Goal: Task Accomplishment & Management: Manage account settings

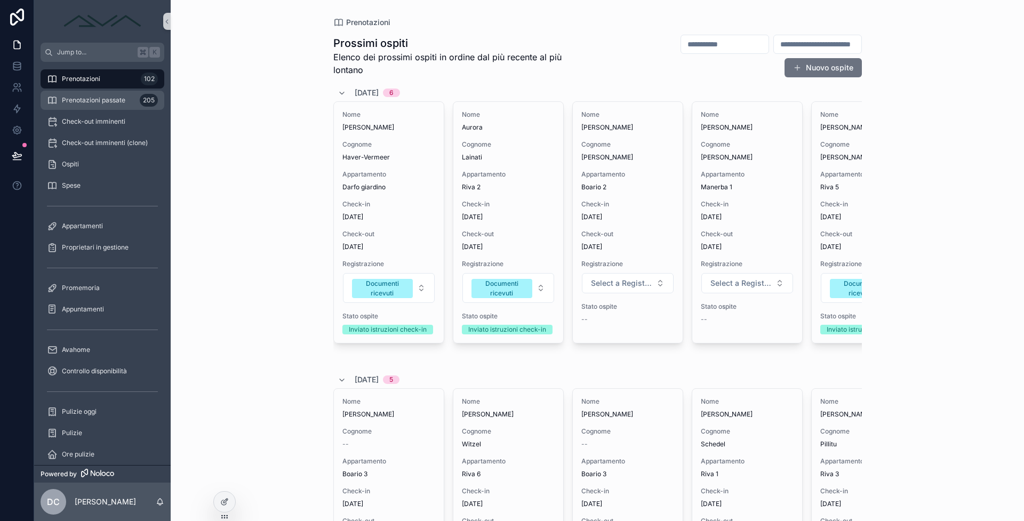
click at [140, 93] on div "205" at bounding box center [149, 100] width 18 height 17
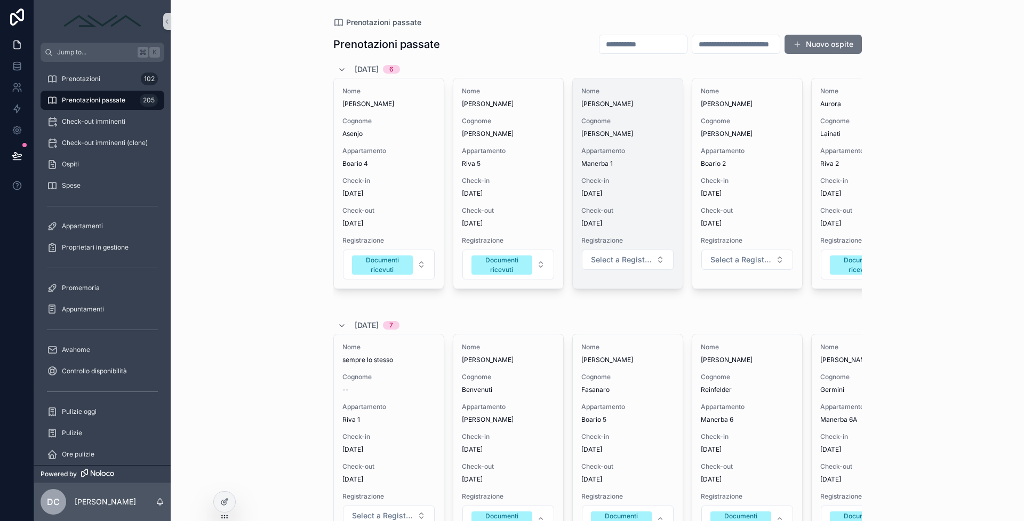
drag, startPoint x: 519, startPoint y: 131, endPoint x: 582, endPoint y: 184, distance: 82.2
click at [558, 169] on div "[DATE] 6 Nome [PERSON_NAME] [PERSON_NAME] Appartamento Boario 4 Check-in [DATE]…" at bounding box center [597, 185] width 529 height 248
click at [651, 177] on span "Check-in" at bounding box center [628, 181] width 93 height 9
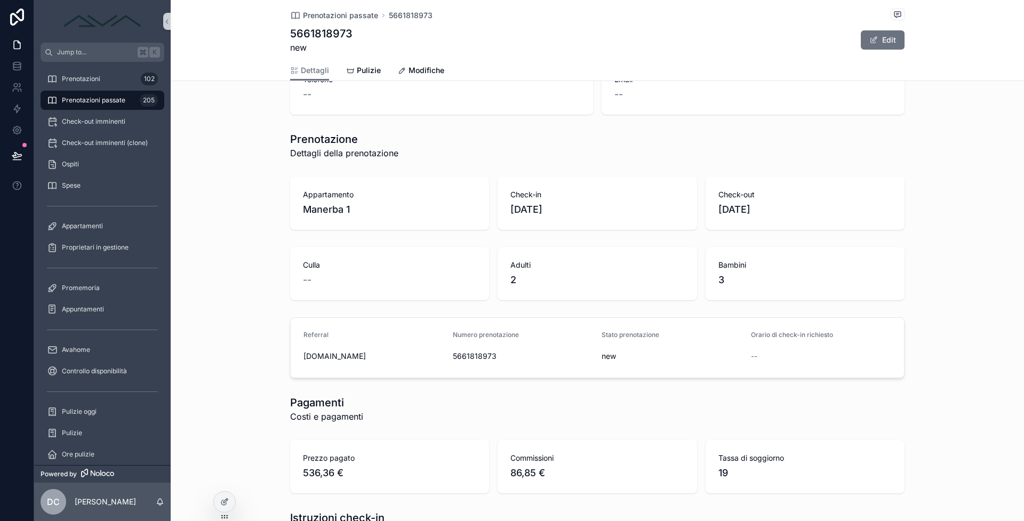
scroll to position [385, 0]
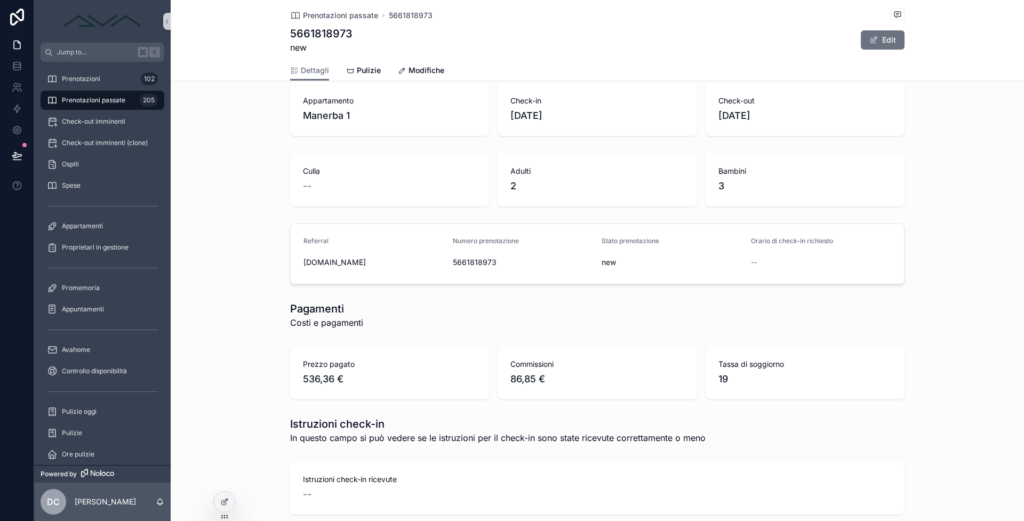
click at [478, 265] on span "5661818973" at bounding box center [523, 262] width 141 height 11
click at [488, 306] on div "Pagamenti Costi e pagamenti" at bounding box center [597, 315] width 615 height 28
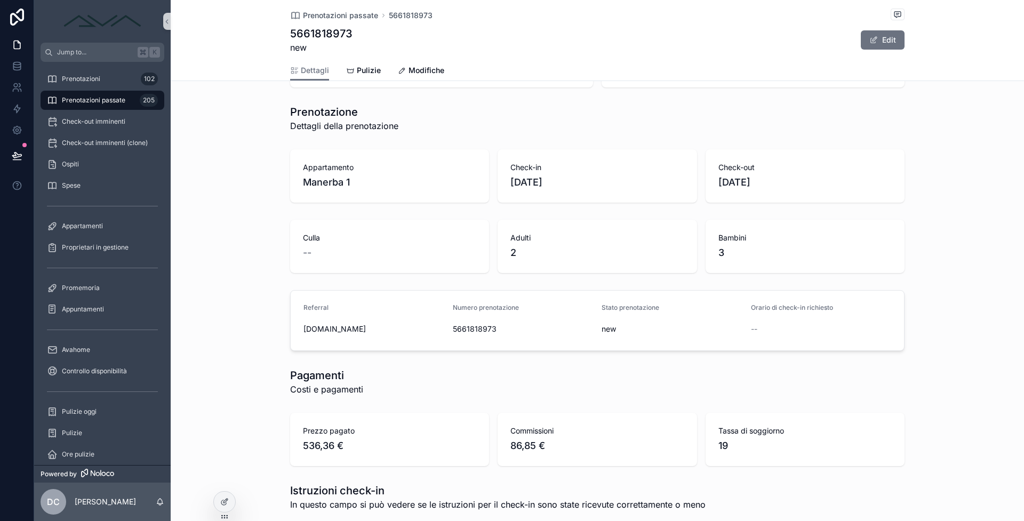
scroll to position [284, 0]
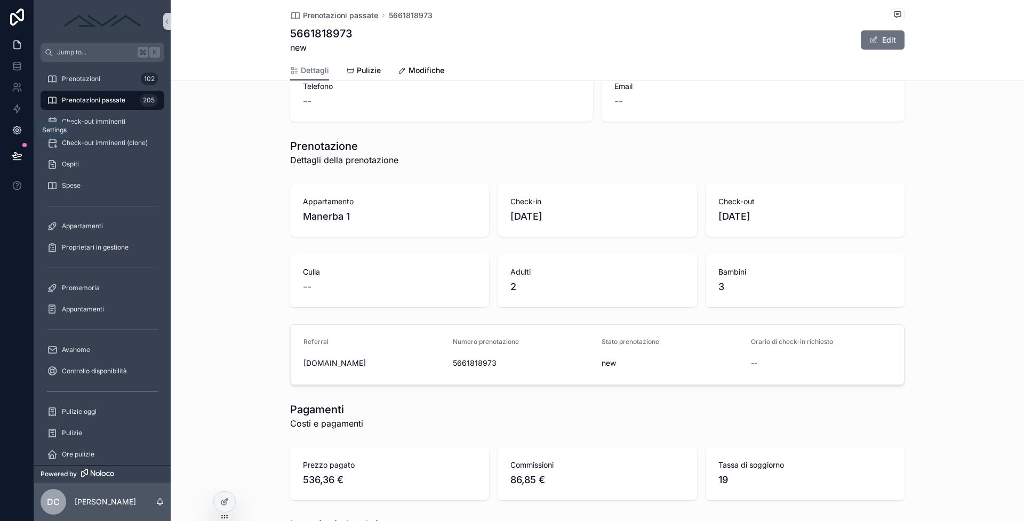
click at [17, 129] on icon at bounding box center [16, 130] width 3 height 3
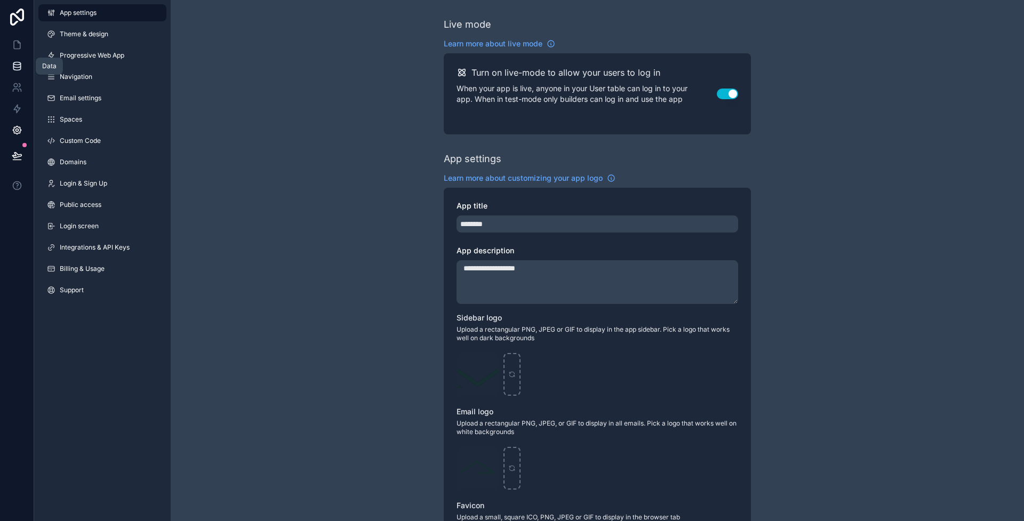
click at [21, 60] on link at bounding box center [17, 65] width 34 height 21
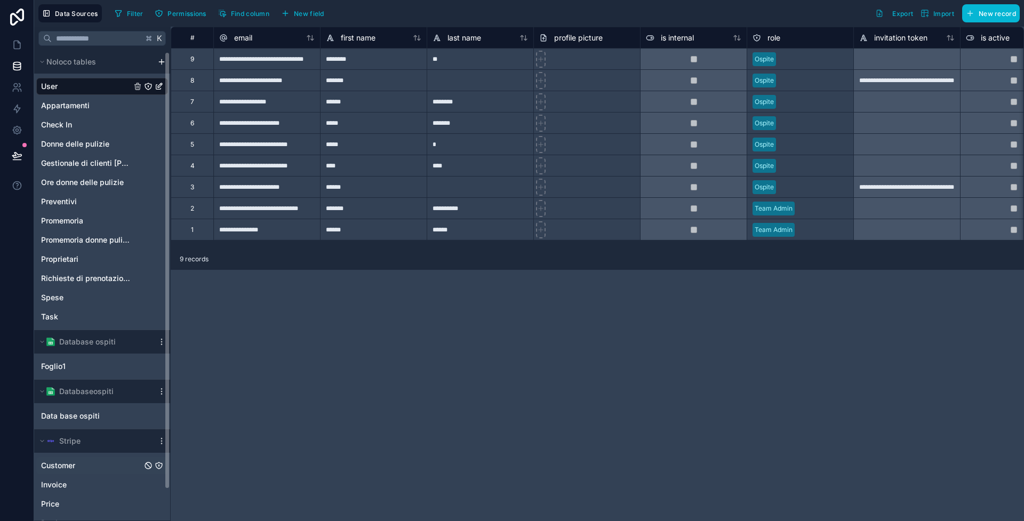
scroll to position [35, 0]
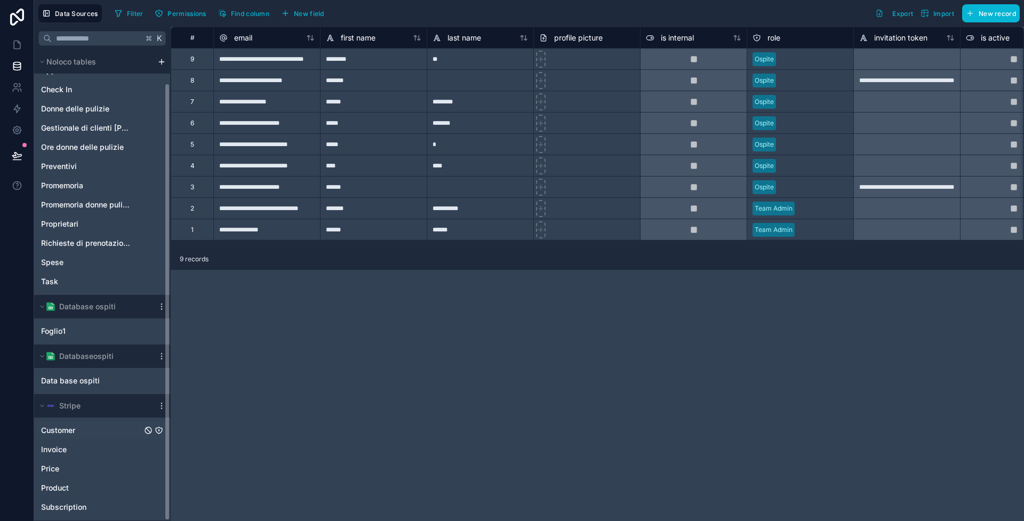
click at [85, 433] on div "Customer" at bounding box center [102, 430] width 132 height 17
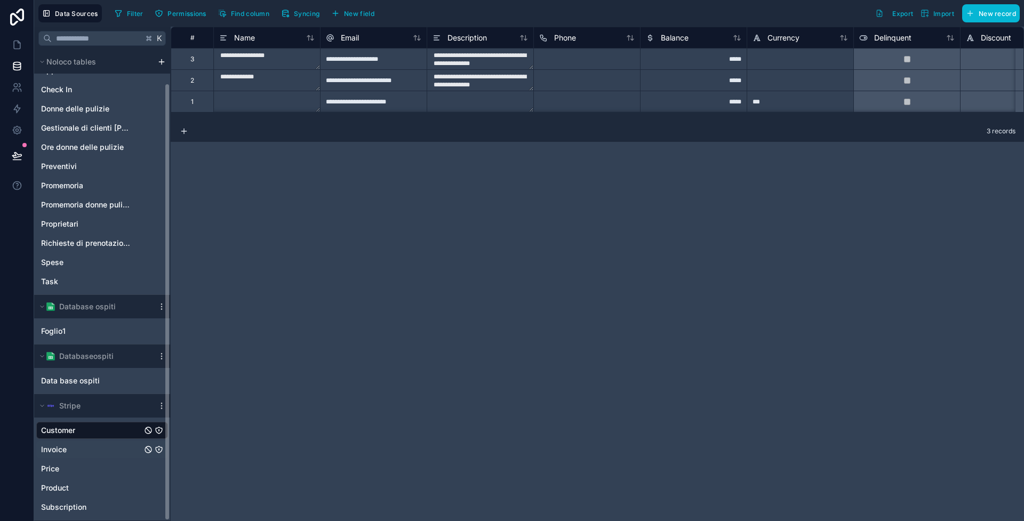
click at [78, 455] on div "Invoice" at bounding box center [102, 449] width 132 height 17
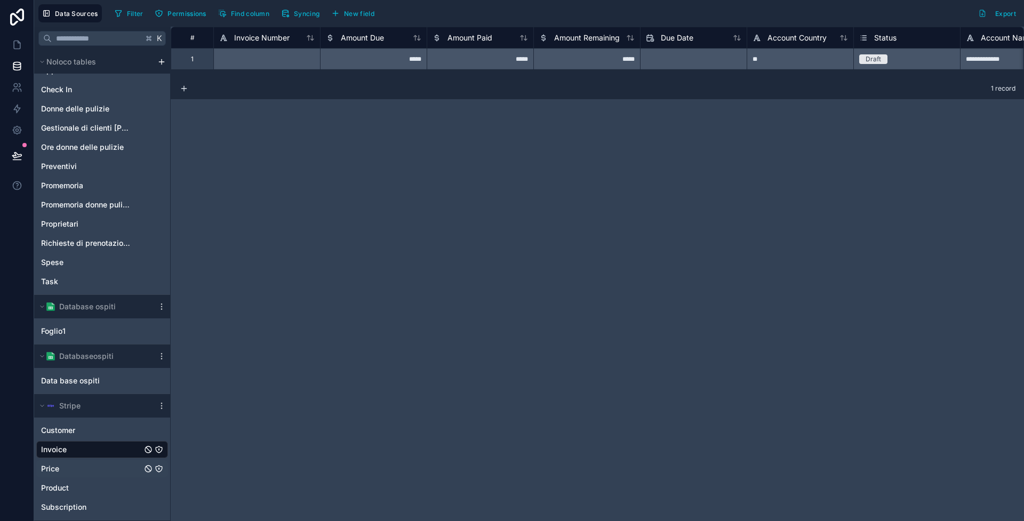
click at [81, 469] on div "Price" at bounding box center [102, 468] width 132 height 17
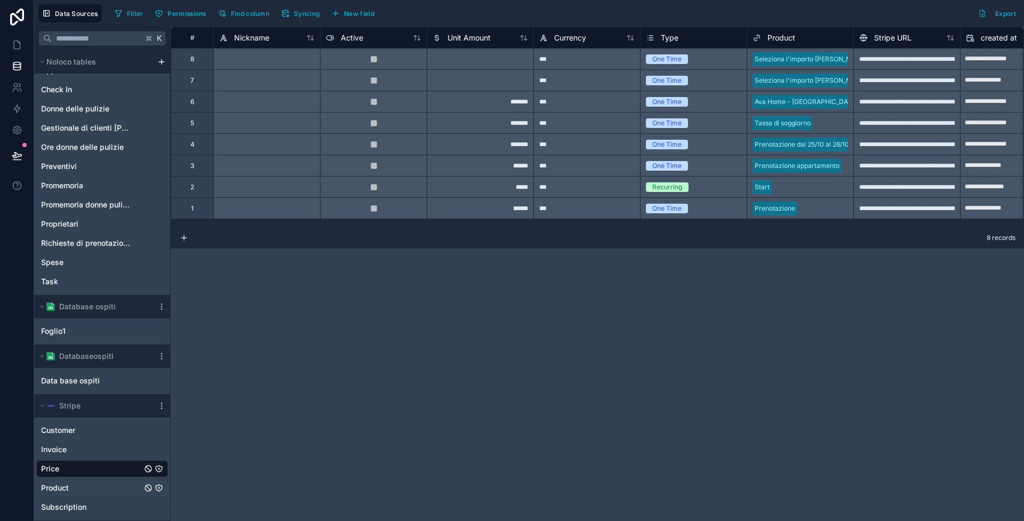
click at [73, 486] on div "Product" at bounding box center [102, 488] width 132 height 17
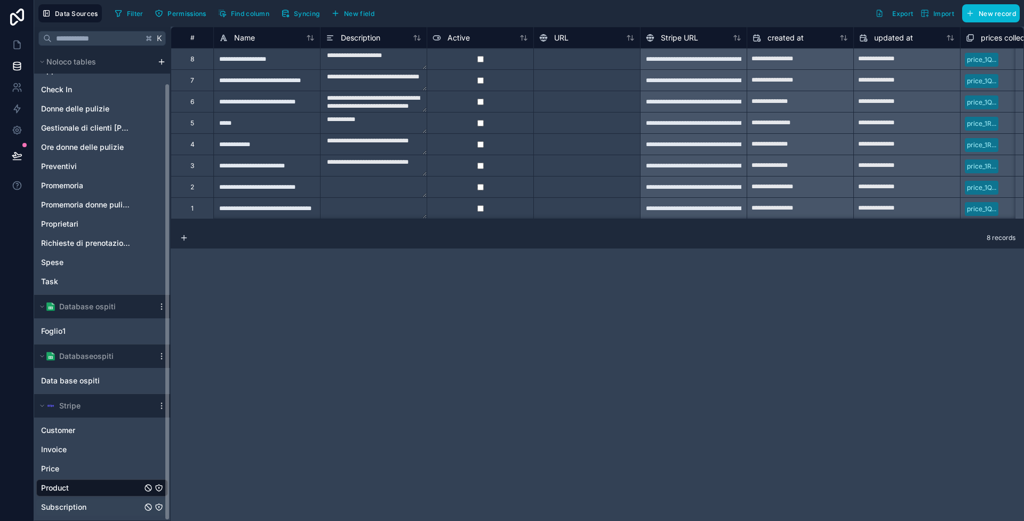
click at [68, 509] on span "Subscription" at bounding box center [63, 507] width 45 height 11
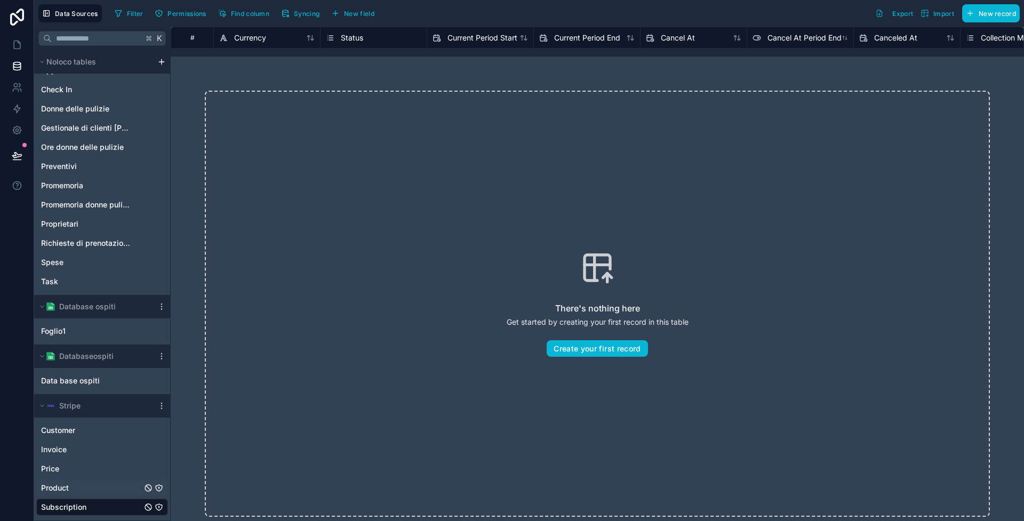
click at [86, 488] on div "Product" at bounding box center [102, 488] width 132 height 17
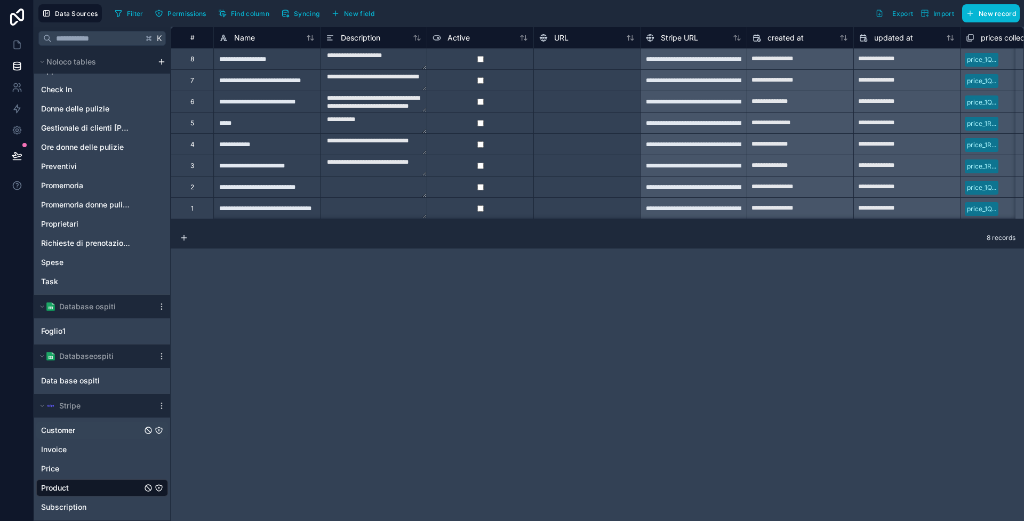
click at [84, 434] on div "Customer" at bounding box center [102, 430] width 132 height 17
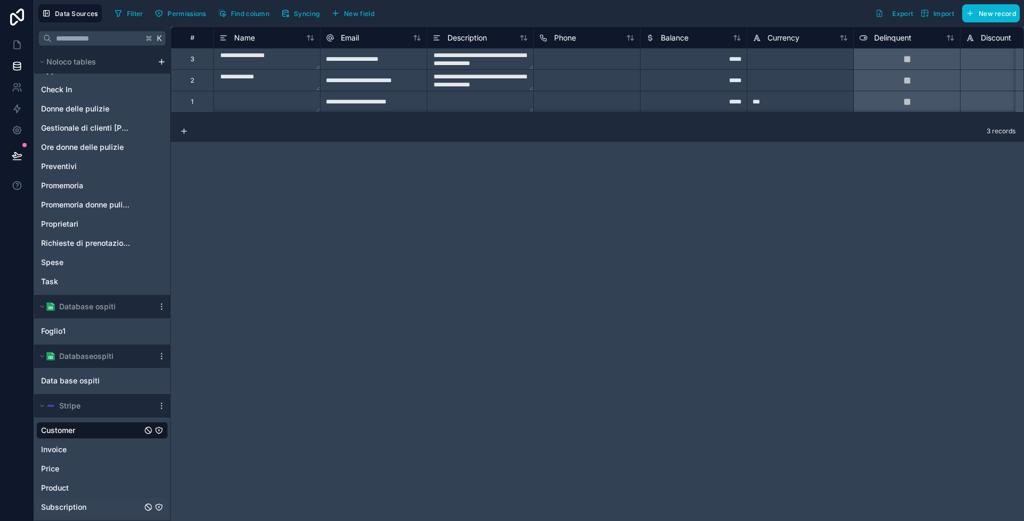
click at [76, 505] on span "Subscription" at bounding box center [63, 507] width 45 height 11
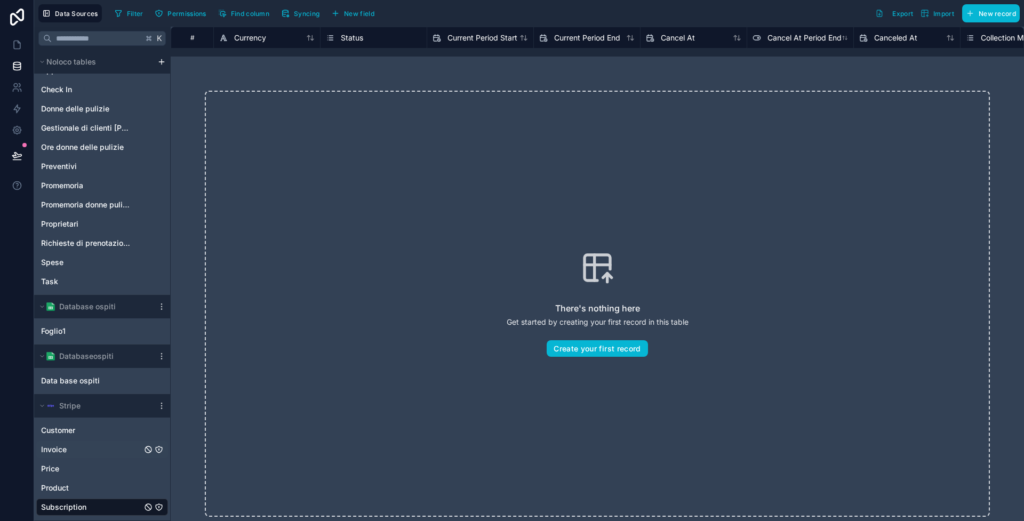
click at [81, 449] on div "Invoice" at bounding box center [102, 449] width 132 height 17
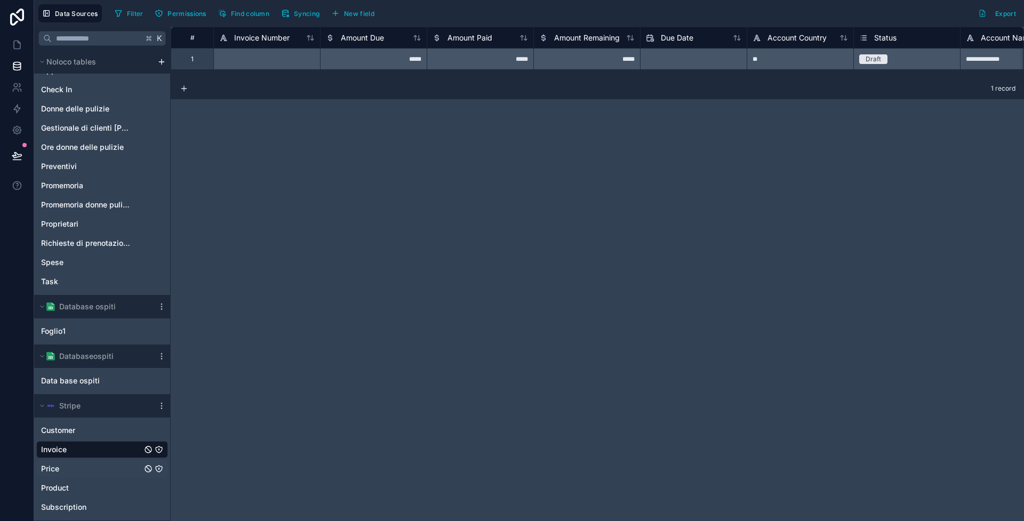
click at [79, 465] on div "Price" at bounding box center [102, 468] width 132 height 17
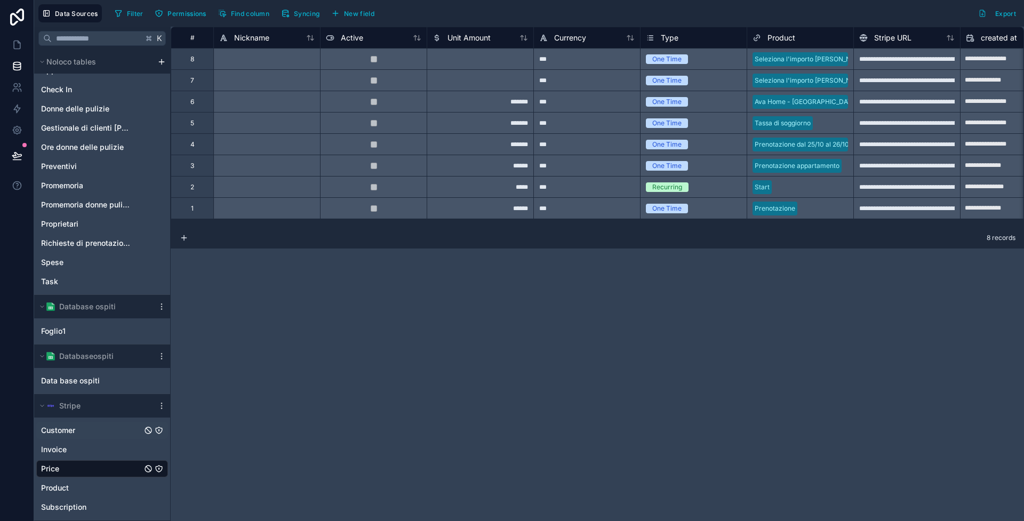
click at [81, 428] on div "Customer" at bounding box center [102, 430] width 132 height 17
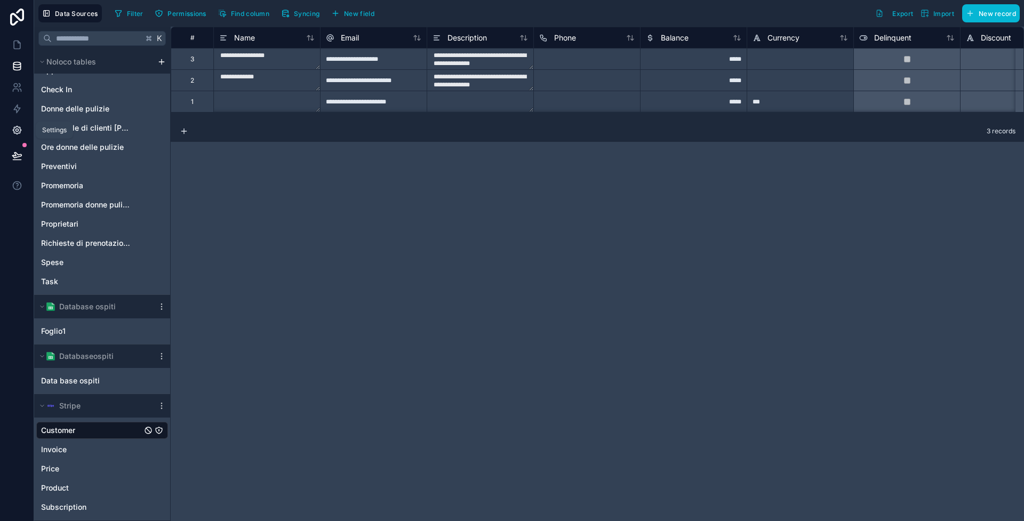
click at [21, 129] on icon at bounding box center [17, 130] width 11 height 11
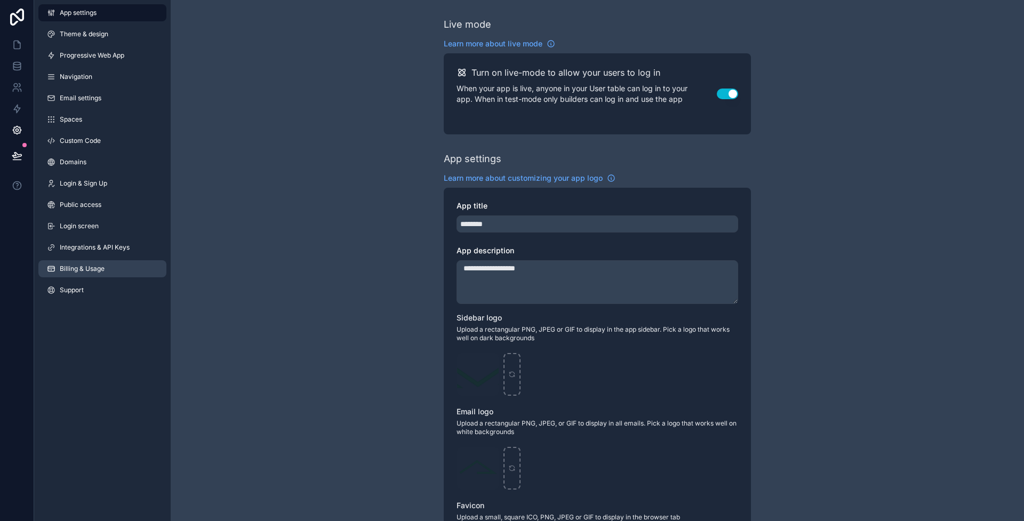
click at [95, 267] on span "Billing & Usage" at bounding box center [82, 269] width 45 height 9
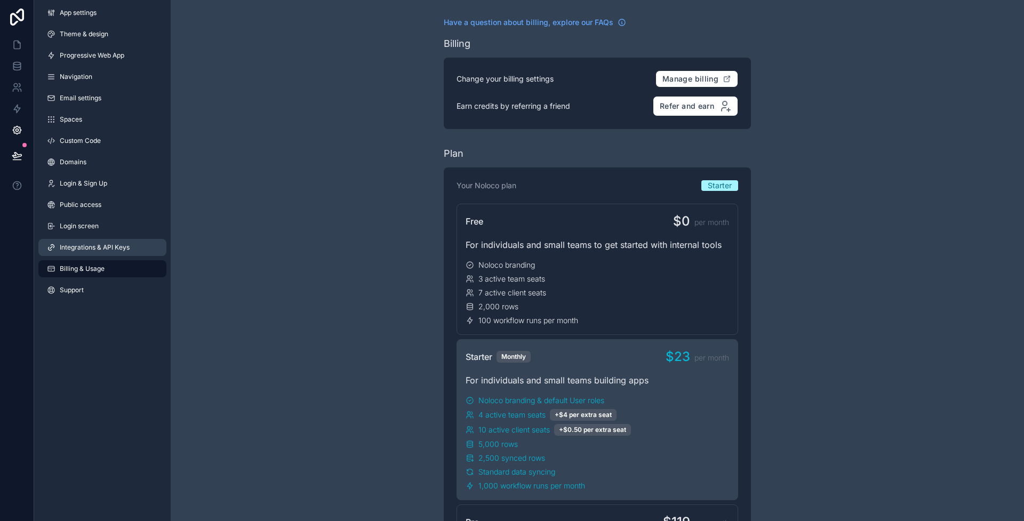
click at [101, 247] on span "Integrations & API Keys" at bounding box center [95, 247] width 70 height 9
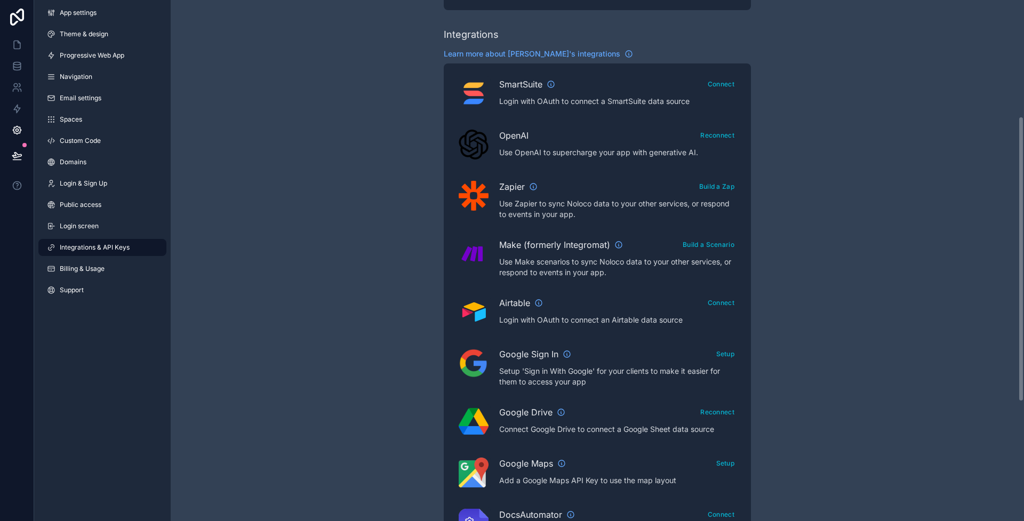
scroll to position [429, 0]
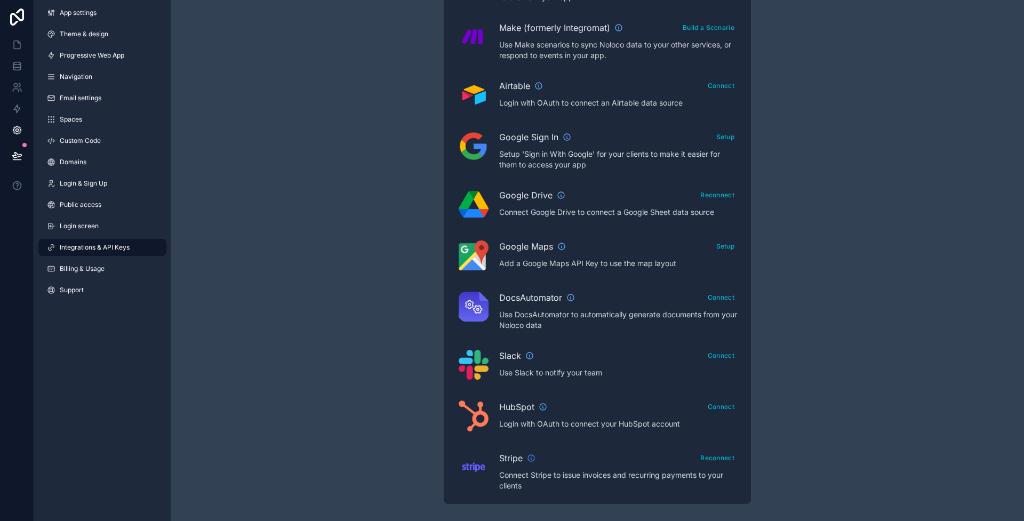
click at [528, 459] on icon "scrollable content" at bounding box center [531, 458] width 9 height 9
click at [6, 65] on link at bounding box center [17, 65] width 34 height 21
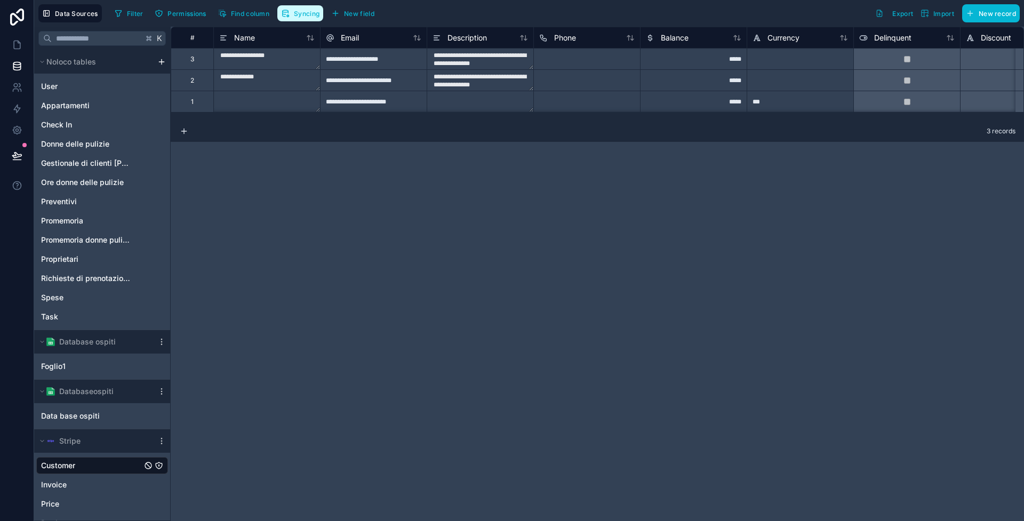
click at [293, 10] on button "Syncing" at bounding box center [300, 13] width 46 height 16
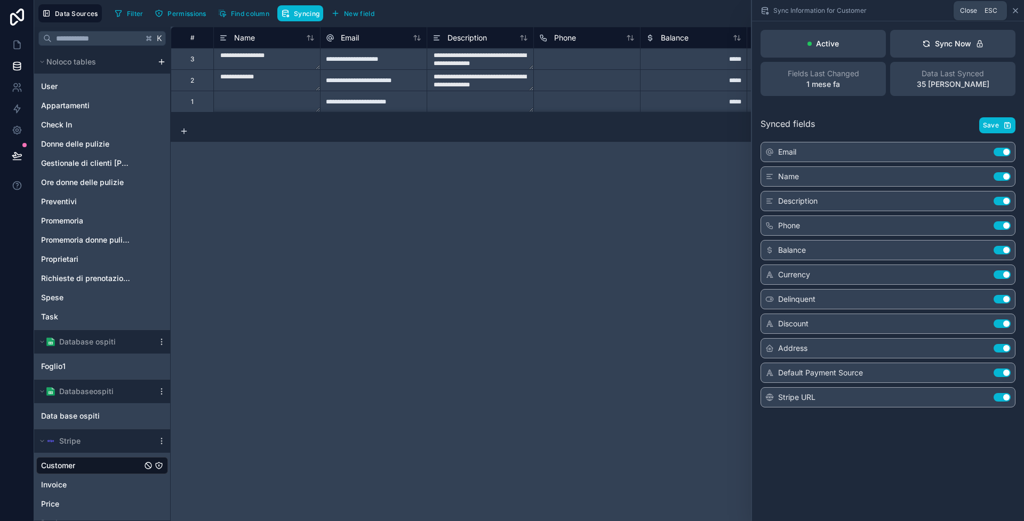
click at [1015, 13] on icon at bounding box center [1016, 10] width 9 height 9
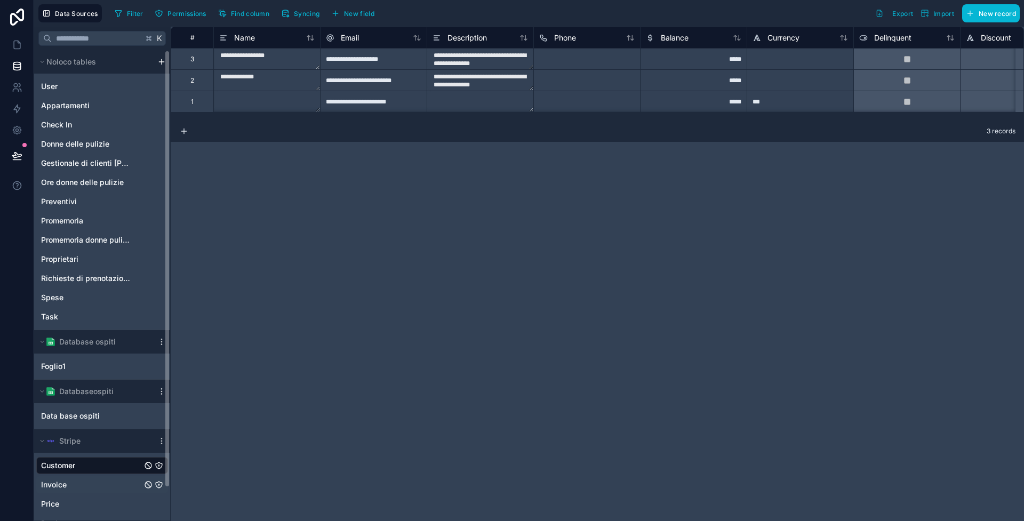
click at [58, 490] on div "Invoice" at bounding box center [102, 484] width 132 height 17
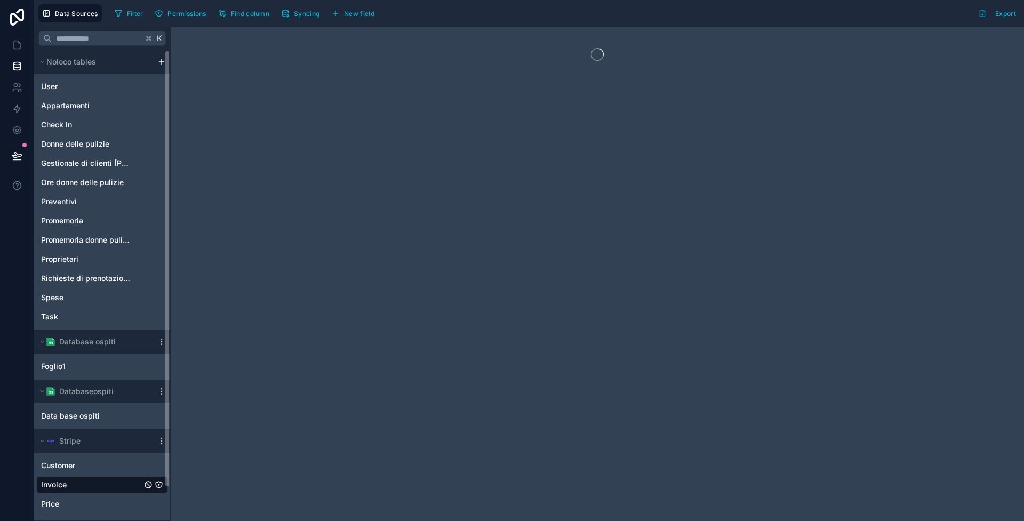
scroll to position [35, 0]
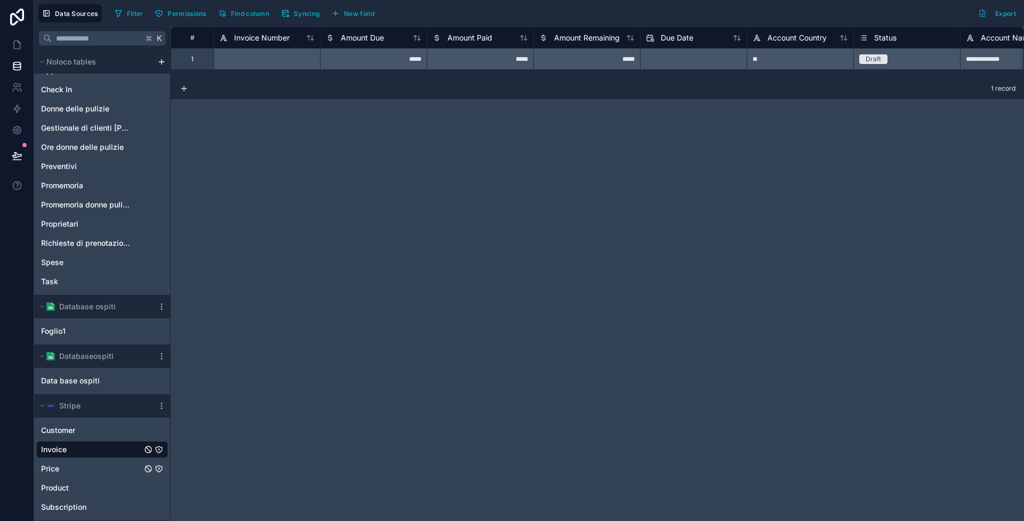
click at [82, 467] on div "Price" at bounding box center [102, 468] width 132 height 17
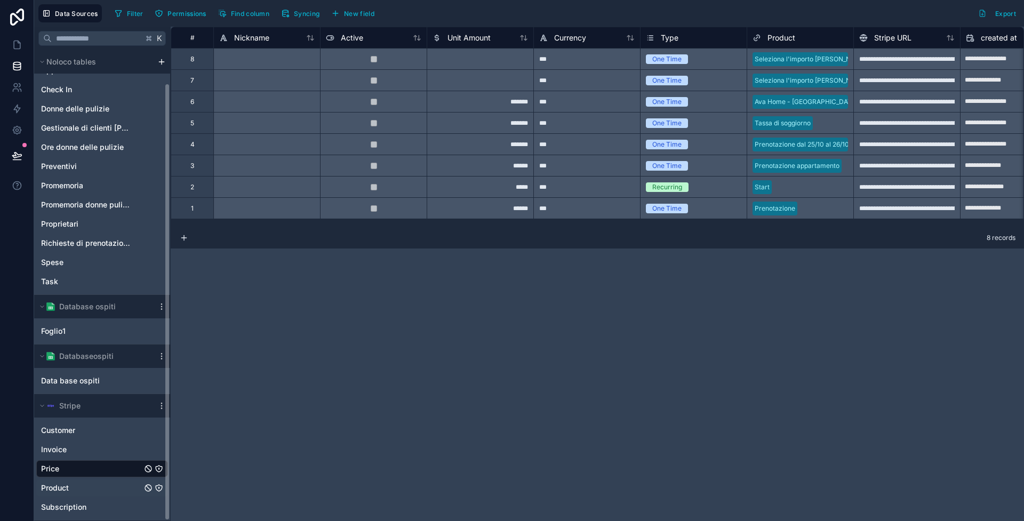
click at [51, 488] on span "Product" at bounding box center [55, 488] width 28 height 11
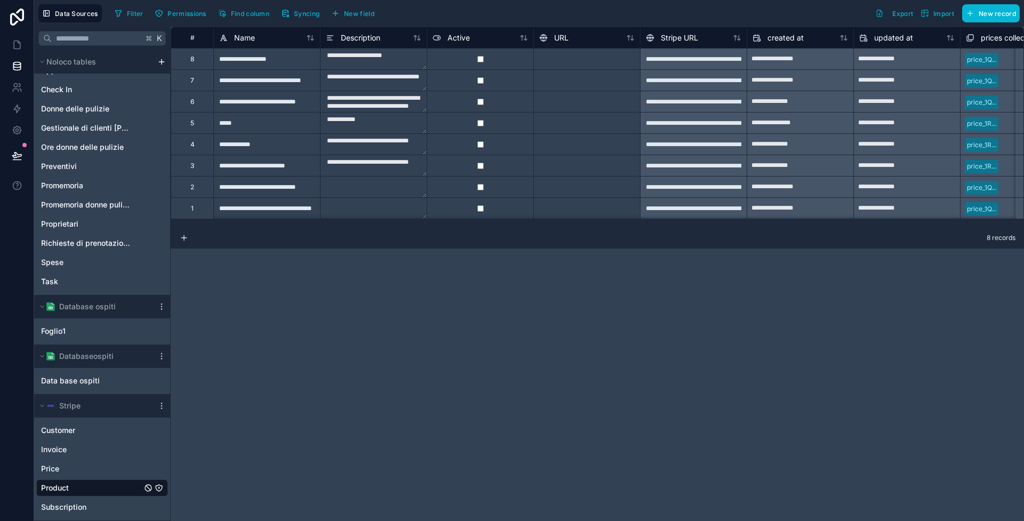
click at [719, 60] on div "**********" at bounding box center [693, 58] width 107 height 21
click at [291, 107] on div "**********" at bounding box center [266, 101] width 107 height 21
click at [687, 101] on div "**********" at bounding box center [693, 101] width 107 height 21
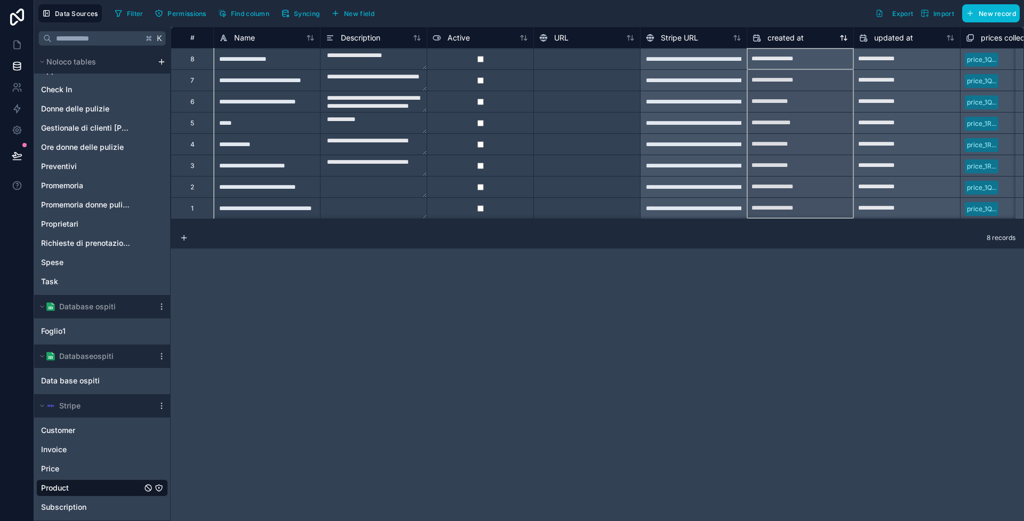
drag, startPoint x: 750, startPoint y: 39, endPoint x: 760, endPoint y: 39, distance: 10.1
click at [760, 39] on div "created at" at bounding box center [800, 37] width 106 height 13
drag, startPoint x: 667, startPoint y: 39, endPoint x: 670, endPoint y: 46, distance: 7.3
click at [668, 39] on span "Stripe URL" at bounding box center [679, 38] width 37 height 11
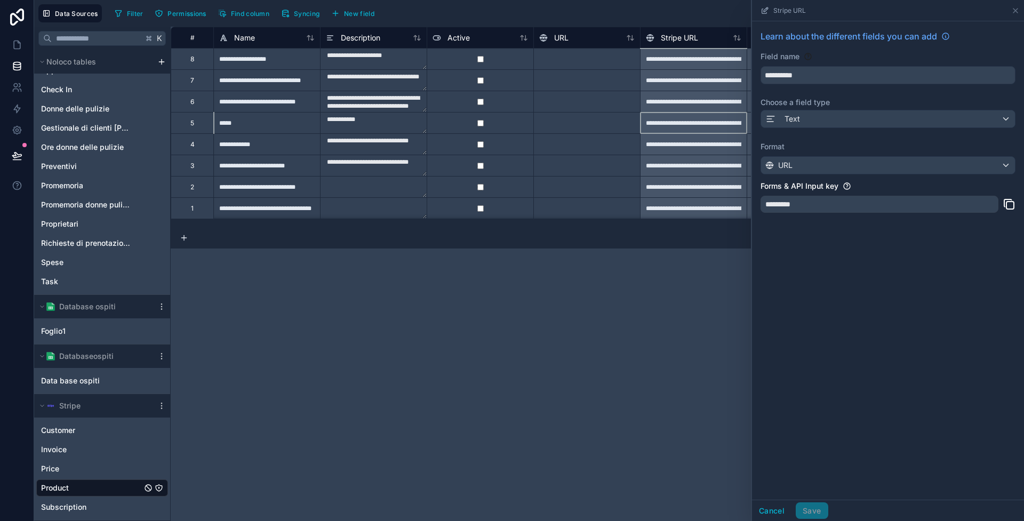
click at [668, 129] on div "**********" at bounding box center [693, 122] width 107 height 21
click at [1018, 12] on icon at bounding box center [1016, 10] width 9 height 9
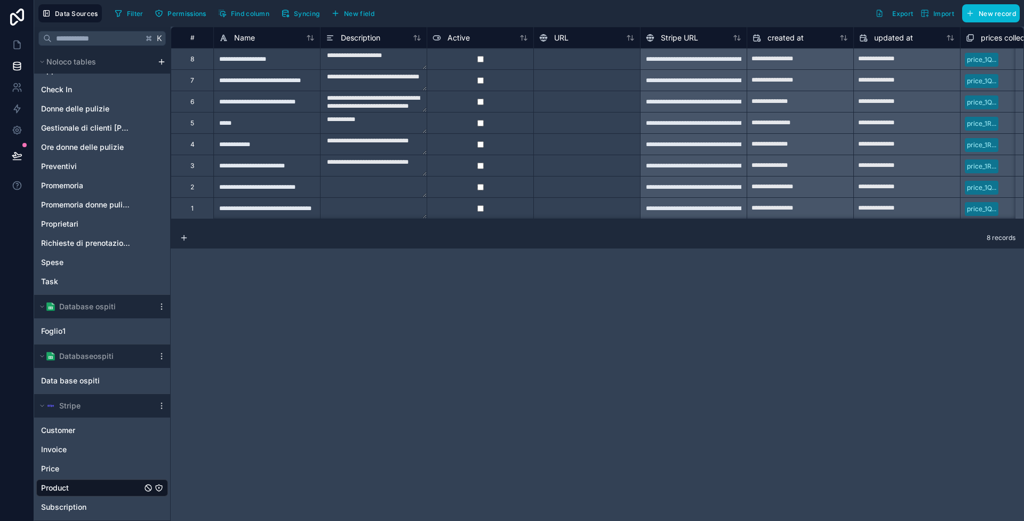
click at [696, 100] on div "**********" at bounding box center [693, 101] width 107 height 21
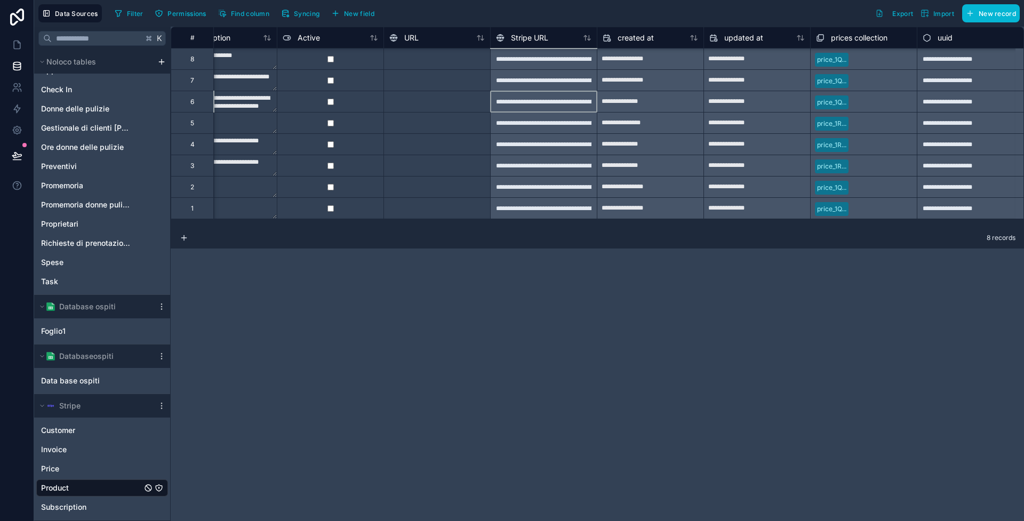
scroll to position [2, 0]
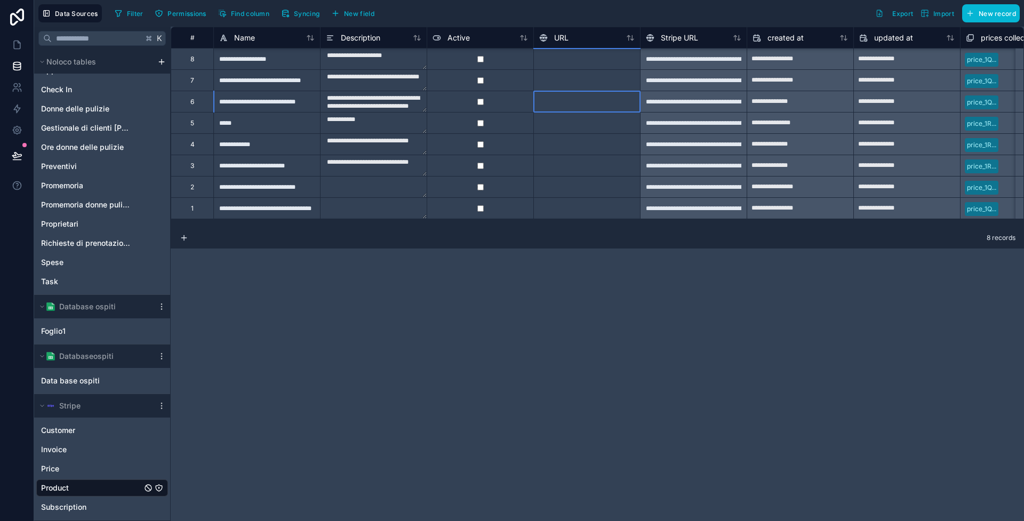
click at [566, 95] on div at bounding box center [587, 101] width 107 height 21
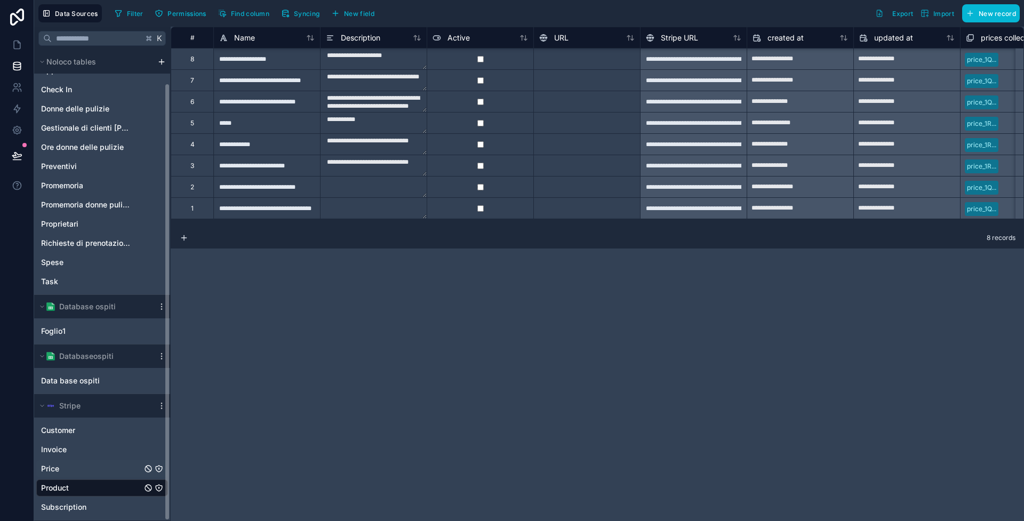
click at [56, 471] on span "Price" at bounding box center [50, 469] width 18 height 11
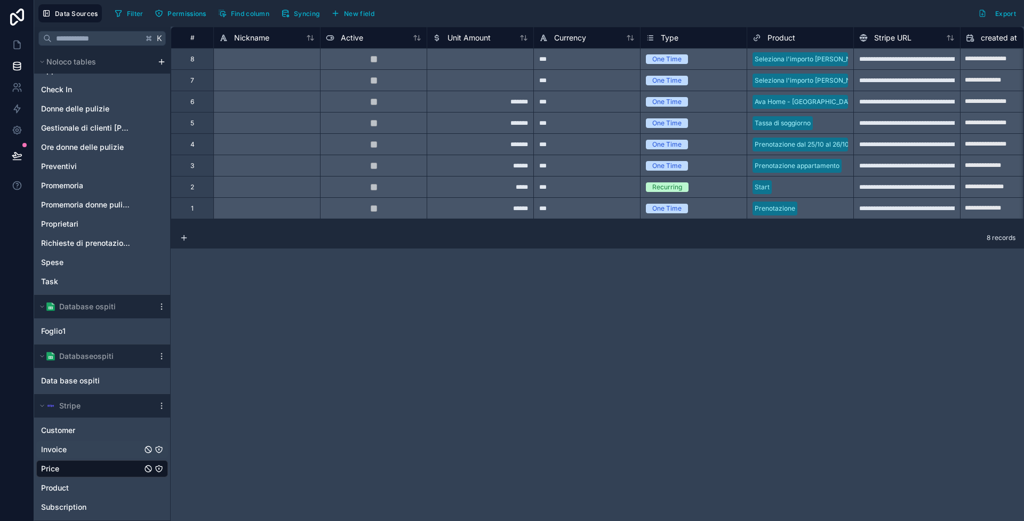
click at [66, 451] on span "Invoice" at bounding box center [54, 449] width 26 height 11
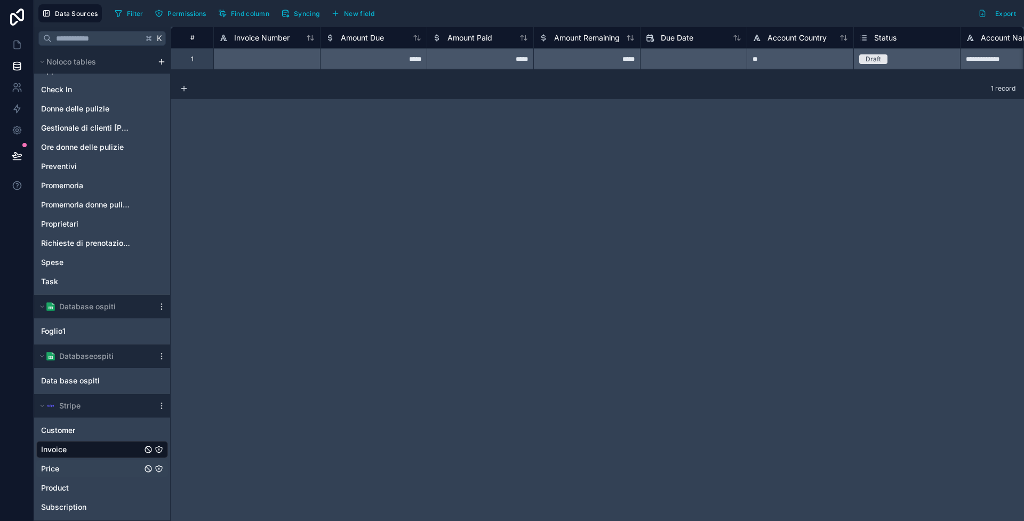
click at [63, 468] on div "Price" at bounding box center [102, 468] width 132 height 17
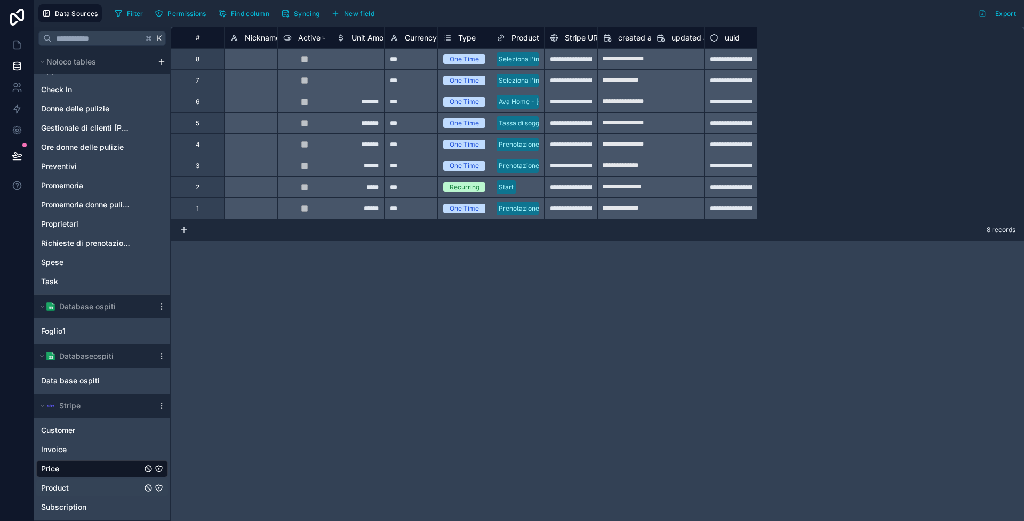
click at [59, 483] on span "Product" at bounding box center [55, 488] width 28 height 11
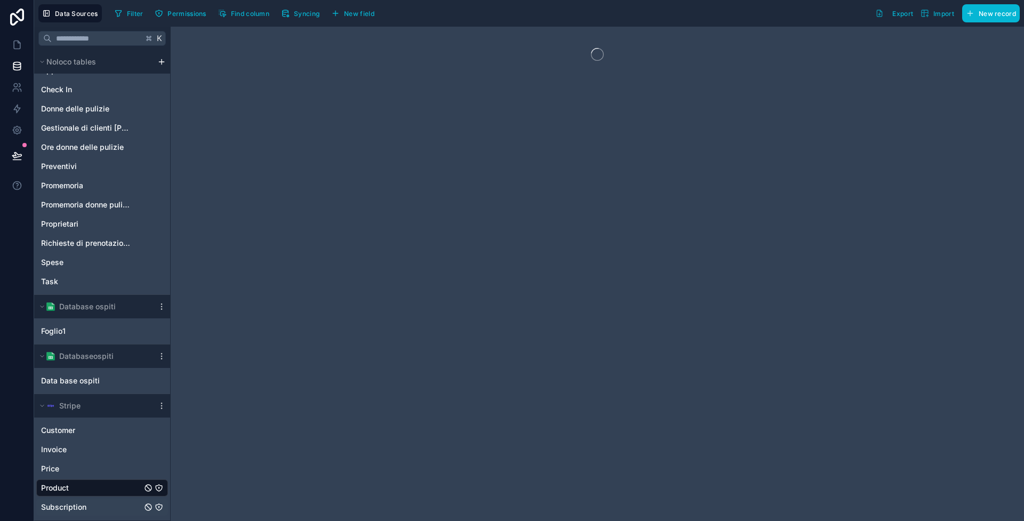
click at [67, 507] on span "Subscription" at bounding box center [63, 507] width 45 height 11
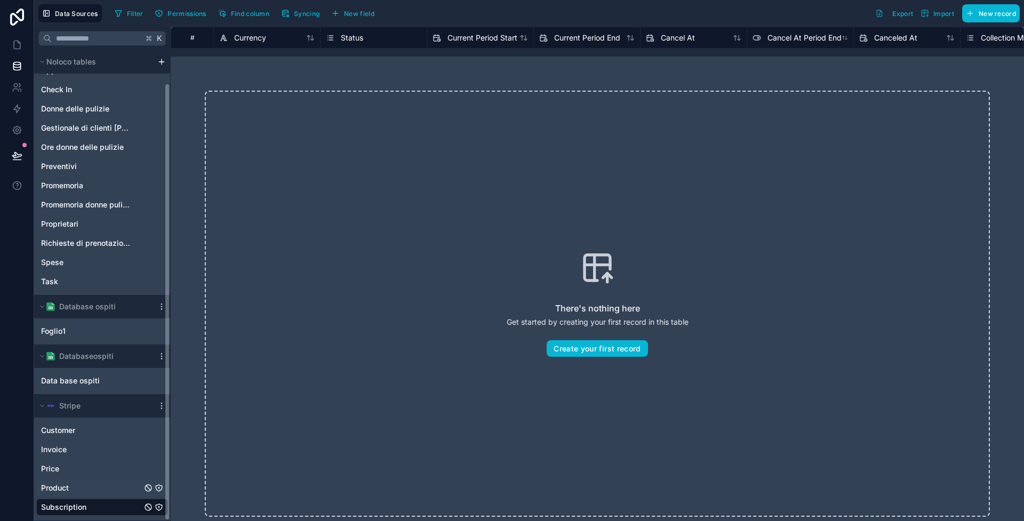
click at [69, 495] on div "Product" at bounding box center [102, 488] width 132 height 17
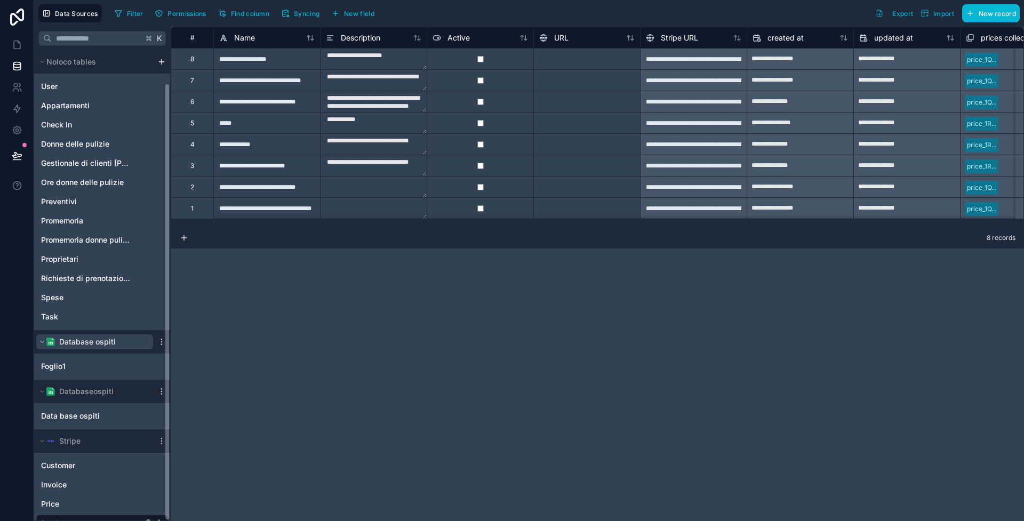
scroll to position [35, 0]
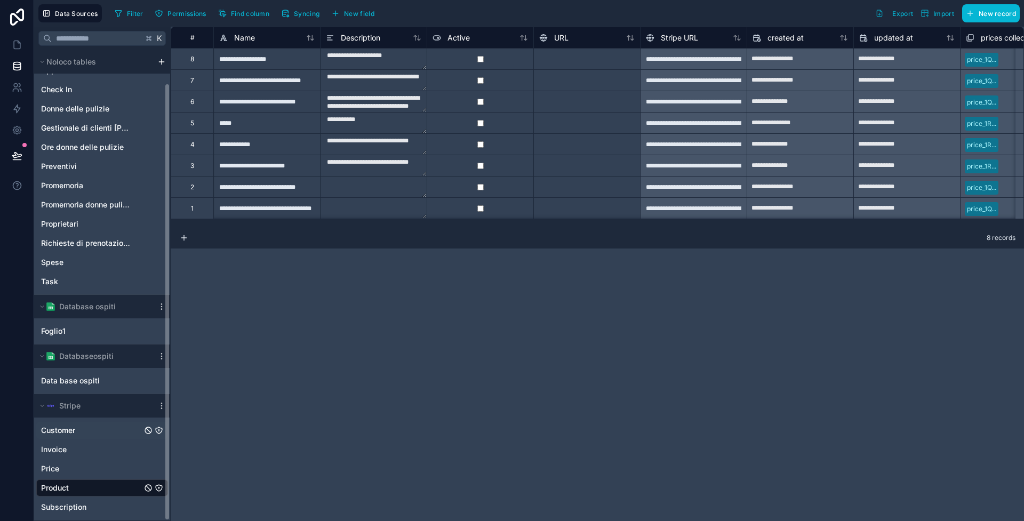
click at [44, 435] on span "Customer" at bounding box center [58, 430] width 34 height 11
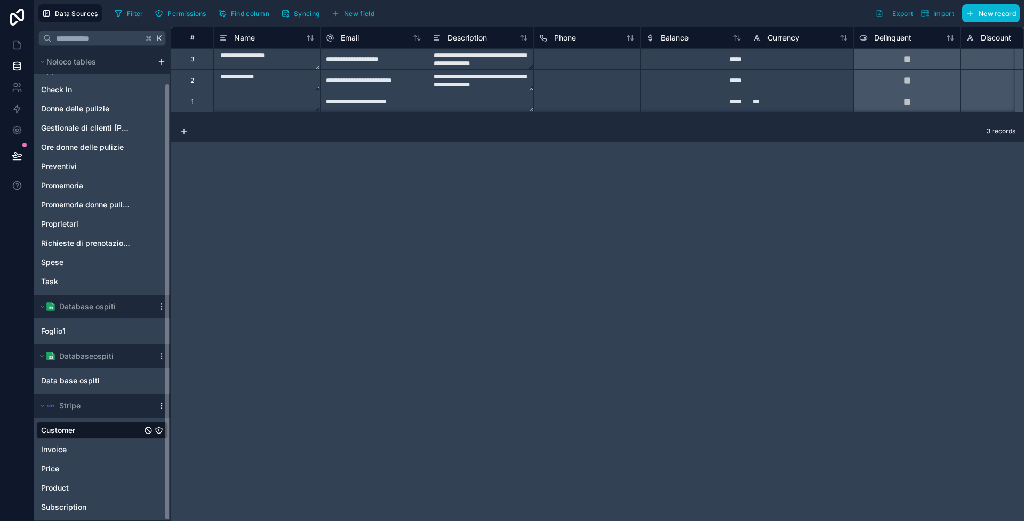
click at [161, 408] on icon "scrollable content" at bounding box center [161, 406] width 9 height 9
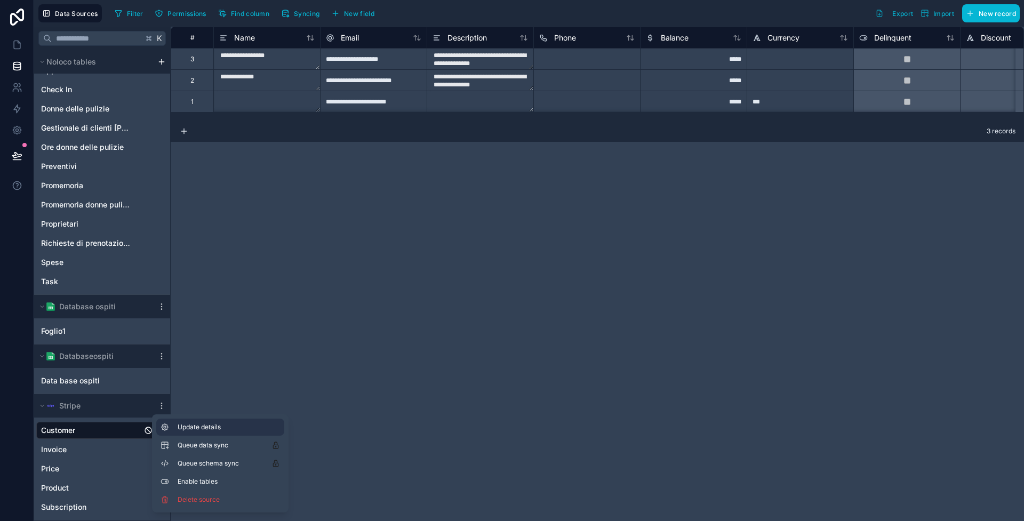
click at [209, 434] on button "Update details" at bounding box center [220, 427] width 128 height 17
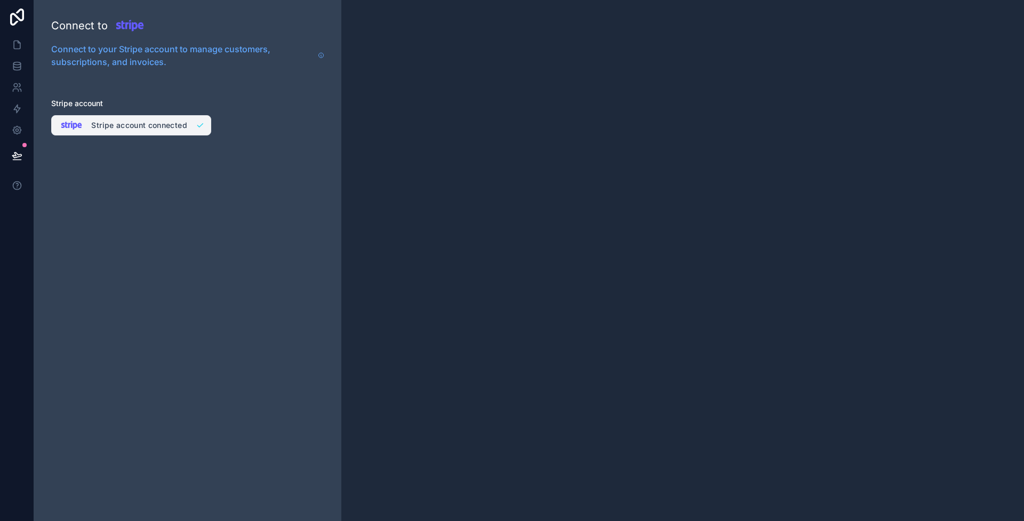
click at [181, 126] on button "Stripe account connected" at bounding box center [131, 125] width 160 height 20
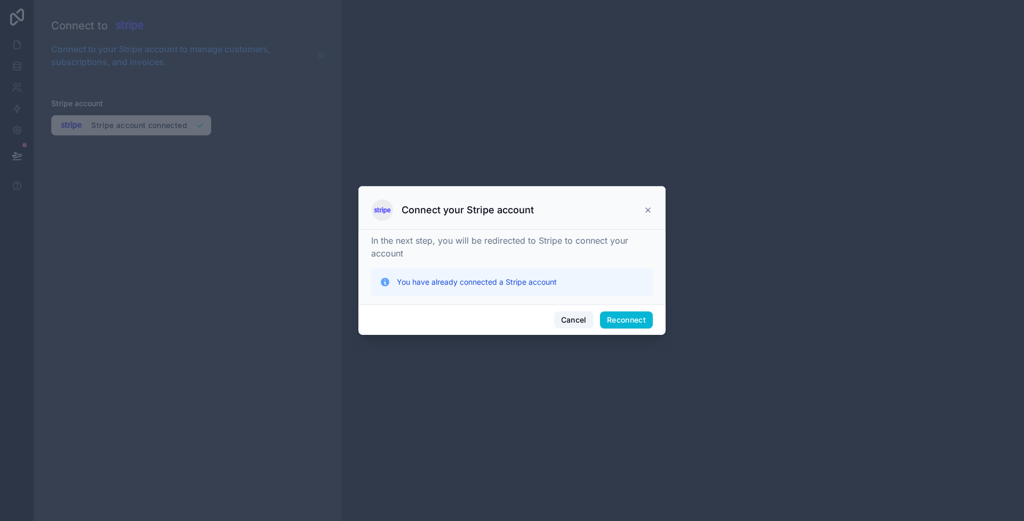
click at [562, 319] on button "Cancel" at bounding box center [573, 320] width 39 height 17
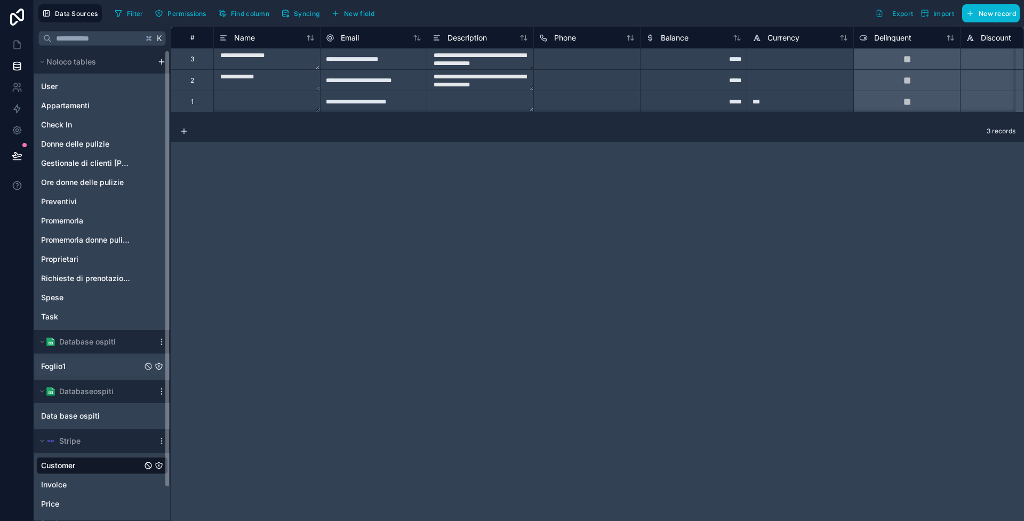
scroll to position [35, 0]
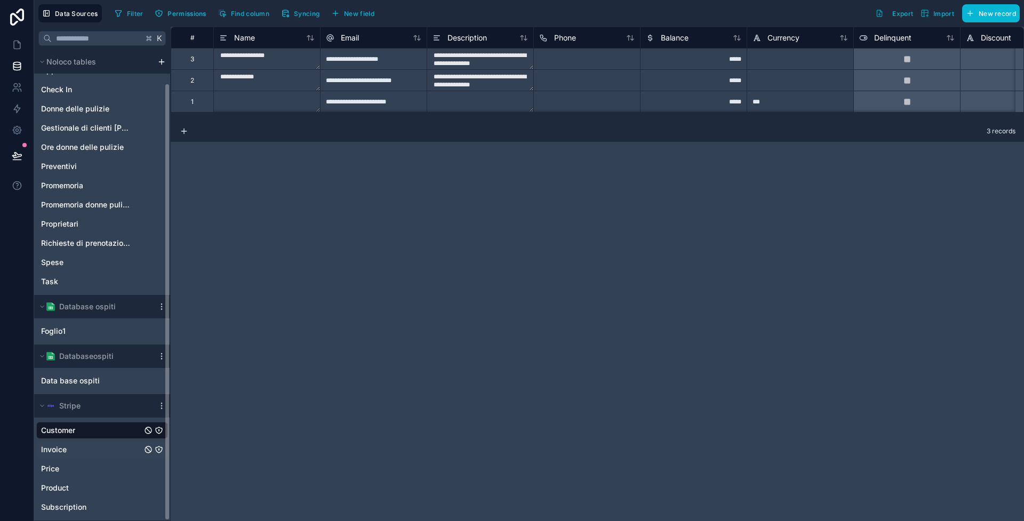
click at [78, 454] on div "Invoice" at bounding box center [102, 449] width 132 height 17
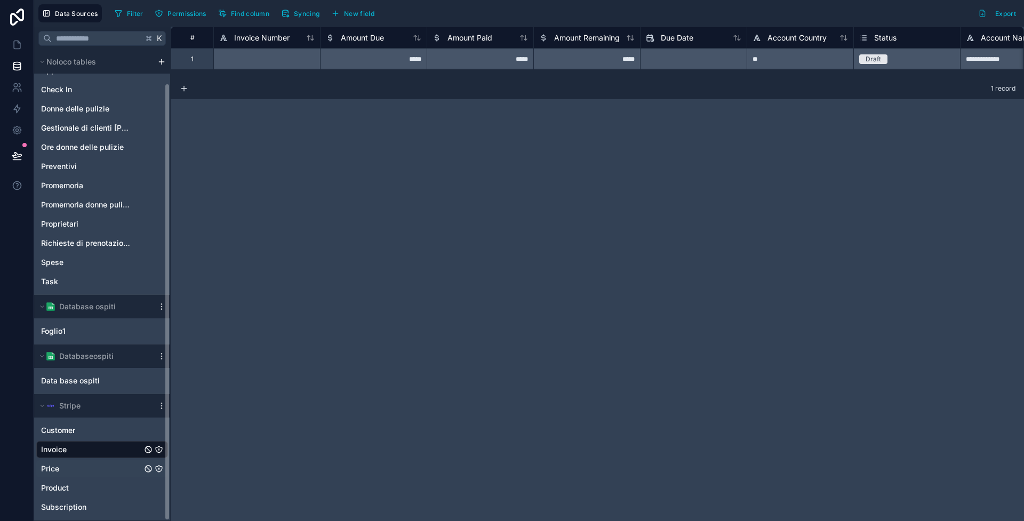
click at [79, 469] on div "Price" at bounding box center [102, 468] width 132 height 17
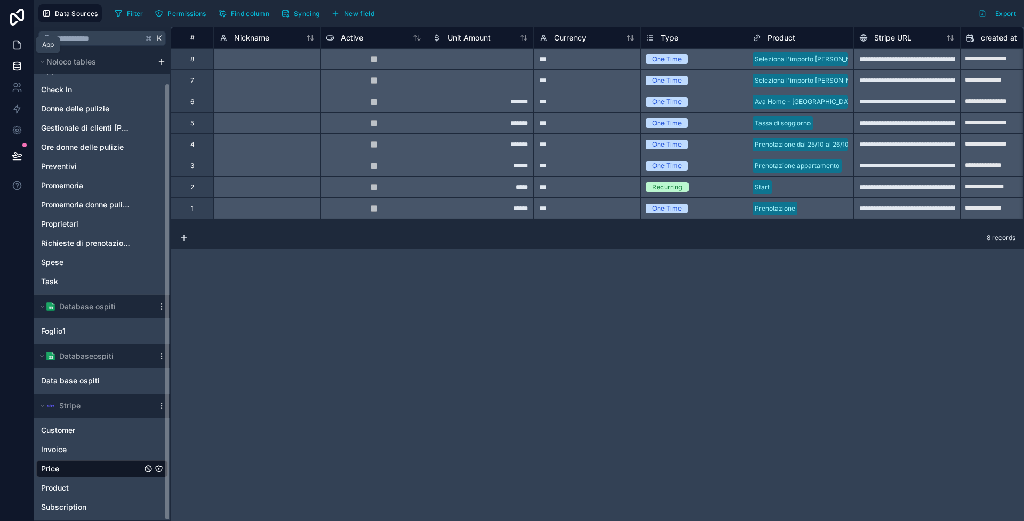
click at [13, 38] on link at bounding box center [17, 44] width 34 height 21
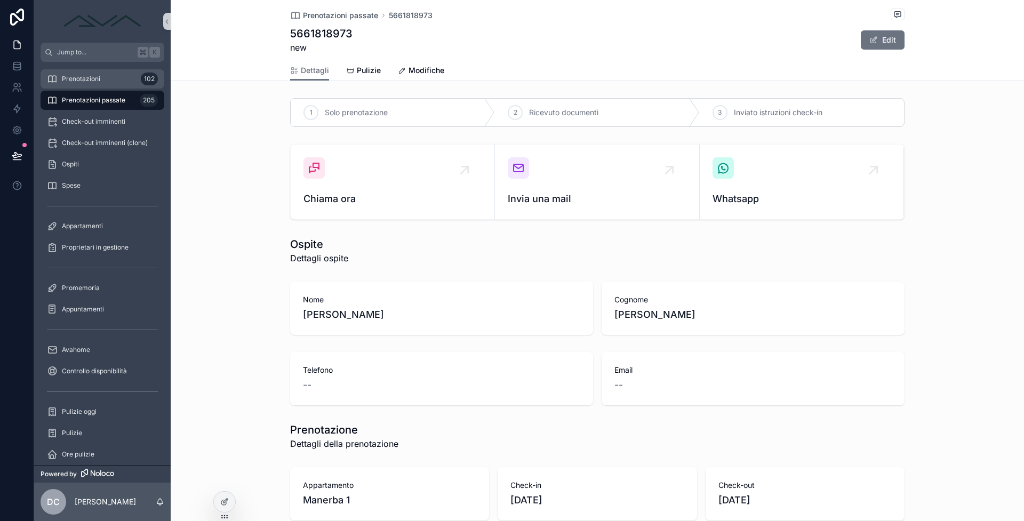
click at [94, 83] on span "Prenotazioni" at bounding box center [81, 79] width 38 height 9
